Goal: Use online tool/utility: Utilize a website feature to perform a specific function

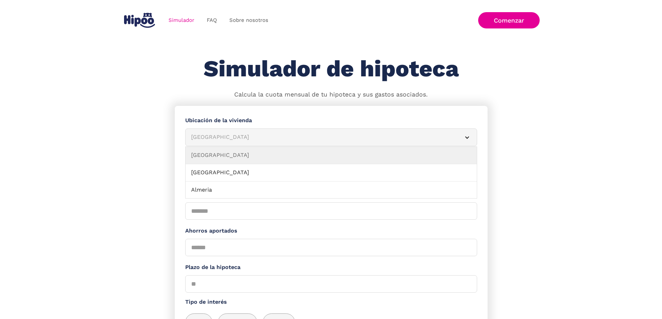
click at [224, 141] on div "[GEOGRAPHIC_DATA]" at bounding box center [322, 137] width 263 height 9
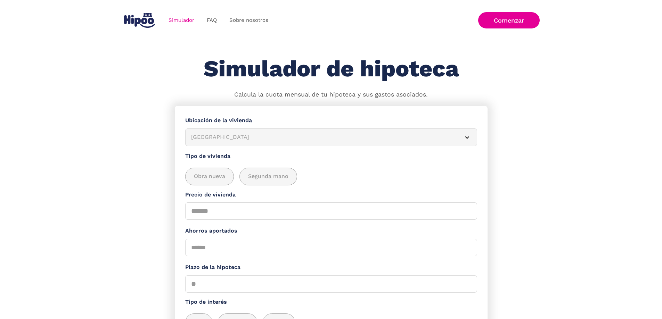
click at [234, 141] on div "[GEOGRAPHIC_DATA]" at bounding box center [322, 137] width 263 height 9
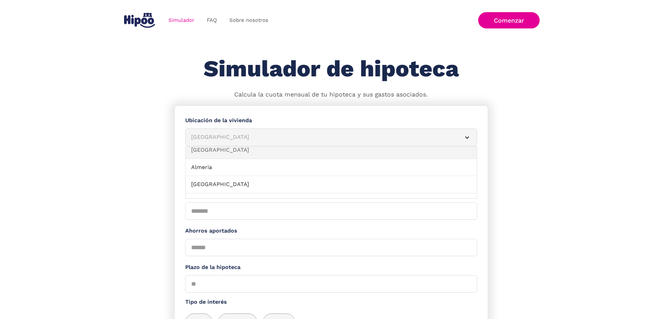
scroll to position [69, 0]
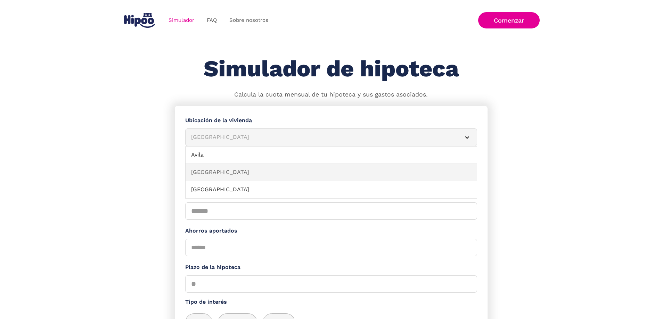
click at [238, 178] on link "[GEOGRAPHIC_DATA]" at bounding box center [331, 172] width 291 height 17
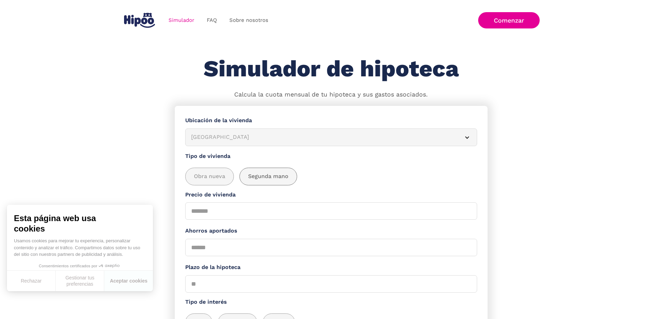
click at [277, 181] on span "Segunda mano" at bounding box center [268, 176] width 40 height 9
click at [216, 217] on input "Precio de vivienda" at bounding box center [331, 211] width 292 height 17
type input "******"
type input "*"
click at [121, 281] on button "Aceptar cookies" at bounding box center [128, 281] width 49 height 21
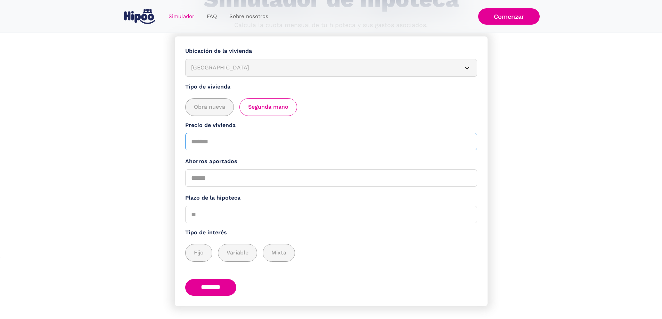
click at [220, 148] on input "******" at bounding box center [331, 141] width 292 height 17
type input "******"
click at [204, 256] on span "Fijo" at bounding box center [199, 253] width 10 height 9
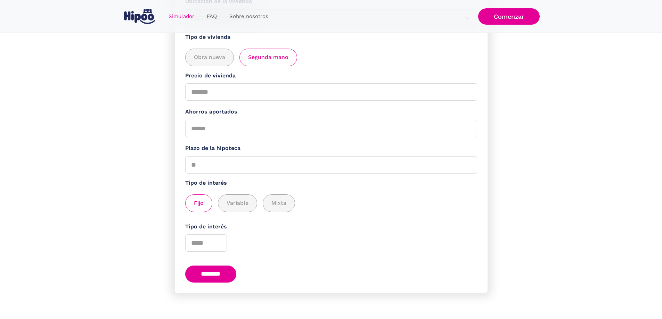
scroll to position [126, 0]
click at [238, 204] on span "Variable" at bounding box center [238, 203] width 22 height 9
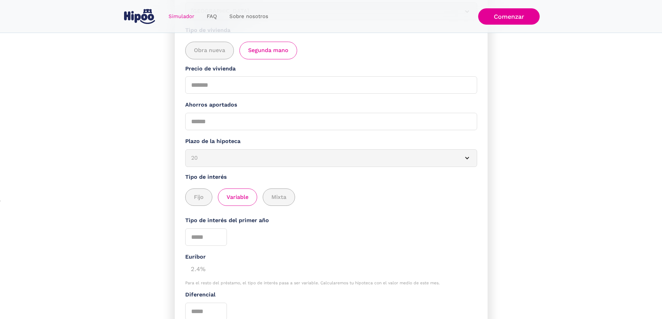
scroll to position [196, 0]
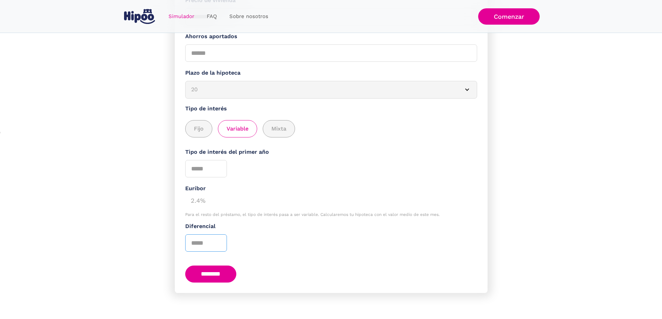
type input "*"
click at [221, 247] on input "*" at bounding box center [206, 243] width 42 height 17
click at [274, 244] on div "Diferencial *" at bounding box center [331, 237] width 292 height 30
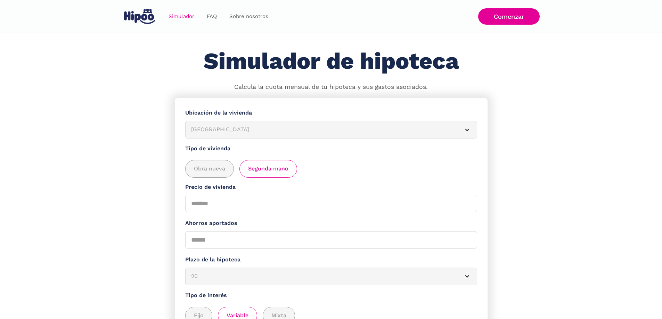
scroll to position [0, 0]
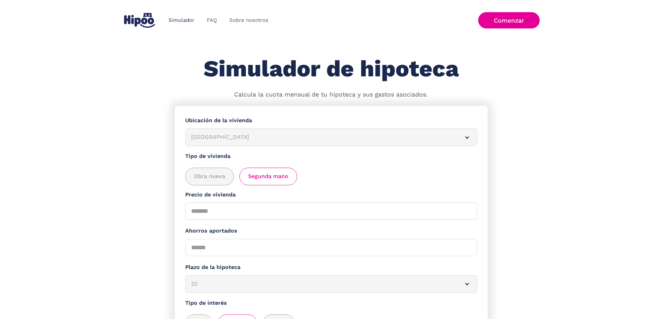
click at [189, 20] on link "Simulador" at bounding box center [181, 21] width 38 height 14
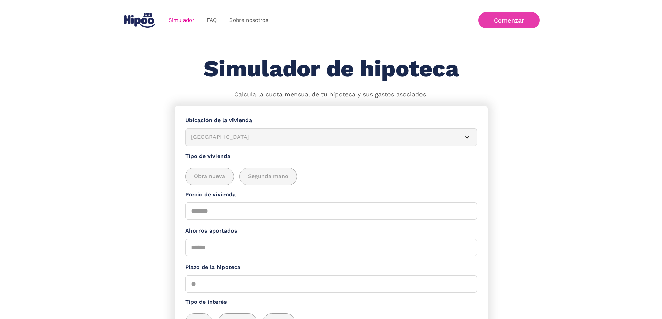
click at [517, 17] on link "Comenzar" at bounding box center [509, 20] width 62 height 16
